Goal: Check status: Verify the current state of an ongoing process or item

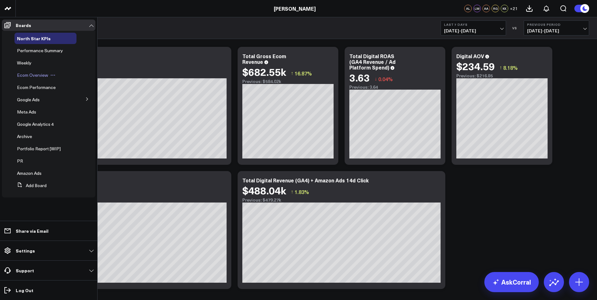
click at [30, 75] on span "Ecom Overview" at bounding box center [32, 75] width 31 height 6
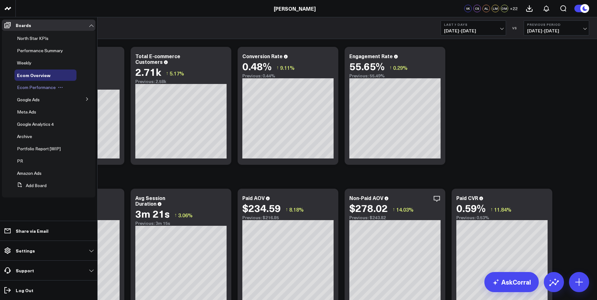
click at [38, 87] on span "Ecom Performance" at bounding box center [36, 87] width 39 height 6
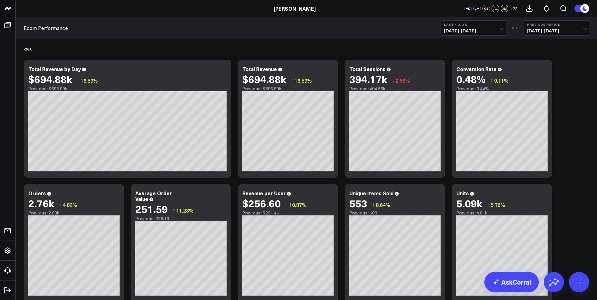
click at [488, 26] on b "Last 7 Days" at bounding box center [473, 25] width 59 height 4
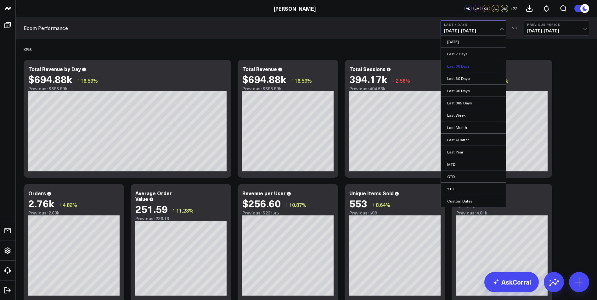
click at [467, 69] on link "Last 30 Days" at bounding box center [473, 66] width 65 height 12
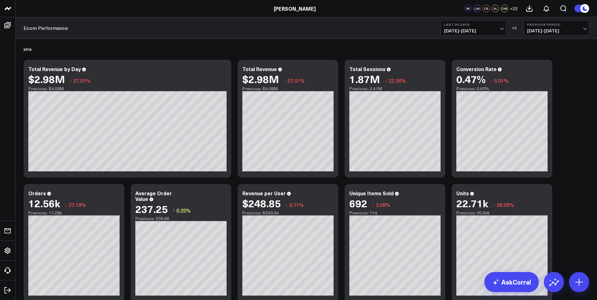
click at [571, 26] on b "Previous Period" at bounding box center [557, 25] width 59 height 4
click at [541, 63] on link "YoY" at bounding box center [556, 66] width 65 height 12
click at [484, 31] on span "[DATE] - [DATE]" at bounding box center [473, 30] width 59 height 5
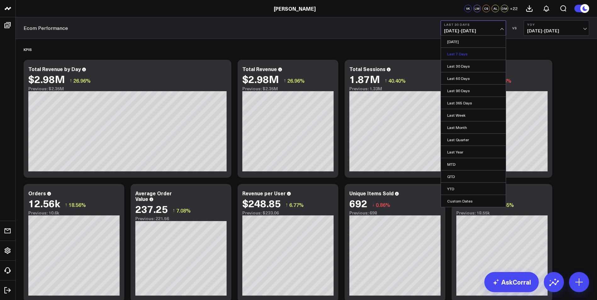
click at [472, 55] on link "Last 7 Days" at bounding box center [473, 54] width 65 height 12
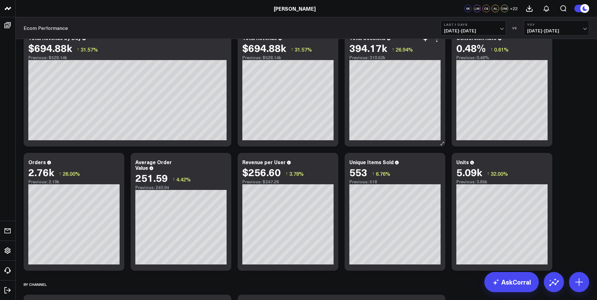
scroll to position [31, 0]
